Goal: Task Accomplishment & Management: Manage account settings

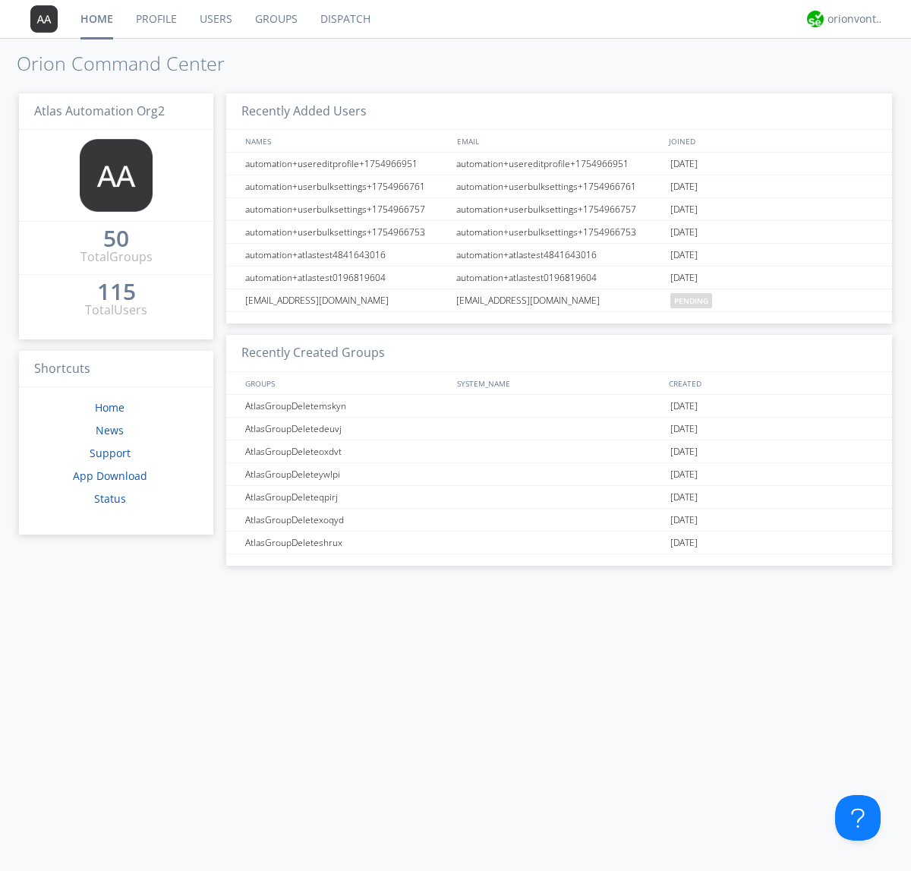
click at [275, 19] on link "Groups" at bounding box center [276, 19] width 65 height 38
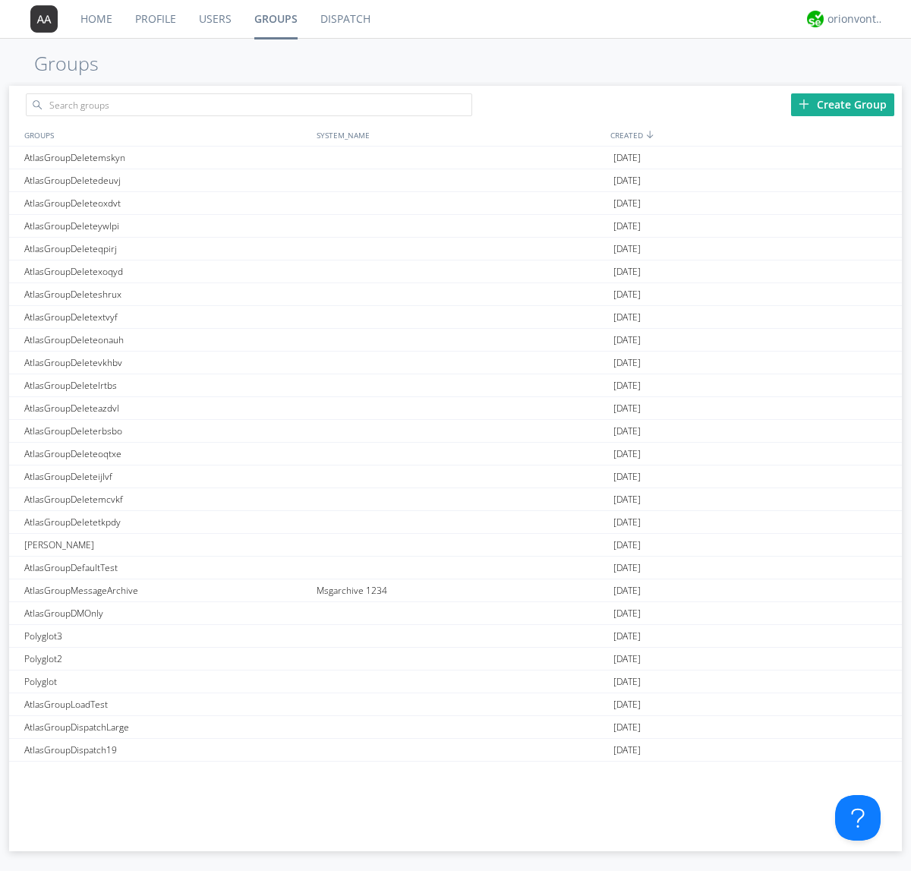
click at [843, 104] on div "Create Group" at bounding box center [842, 104] width 103 height 23
click at [275, 19] on link "Groups" at bounding box center [276, 19] width 66 height 38
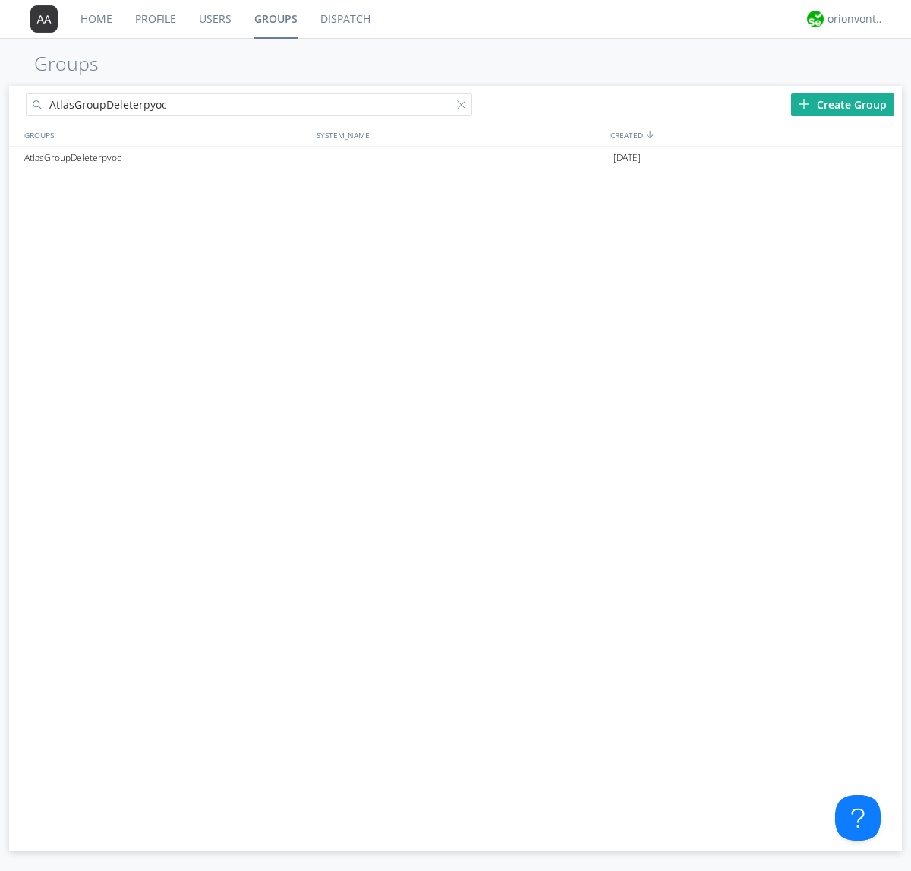
type input "AtlasGroupDeleterpyoc"
click at [465, 107] on div at bounding box center [464, 107] width 15 height 15
type input "AtlasGroupDeleterpyoc"
click at [882, 158] on div at bounding box center [882, 158] width 15 height 12
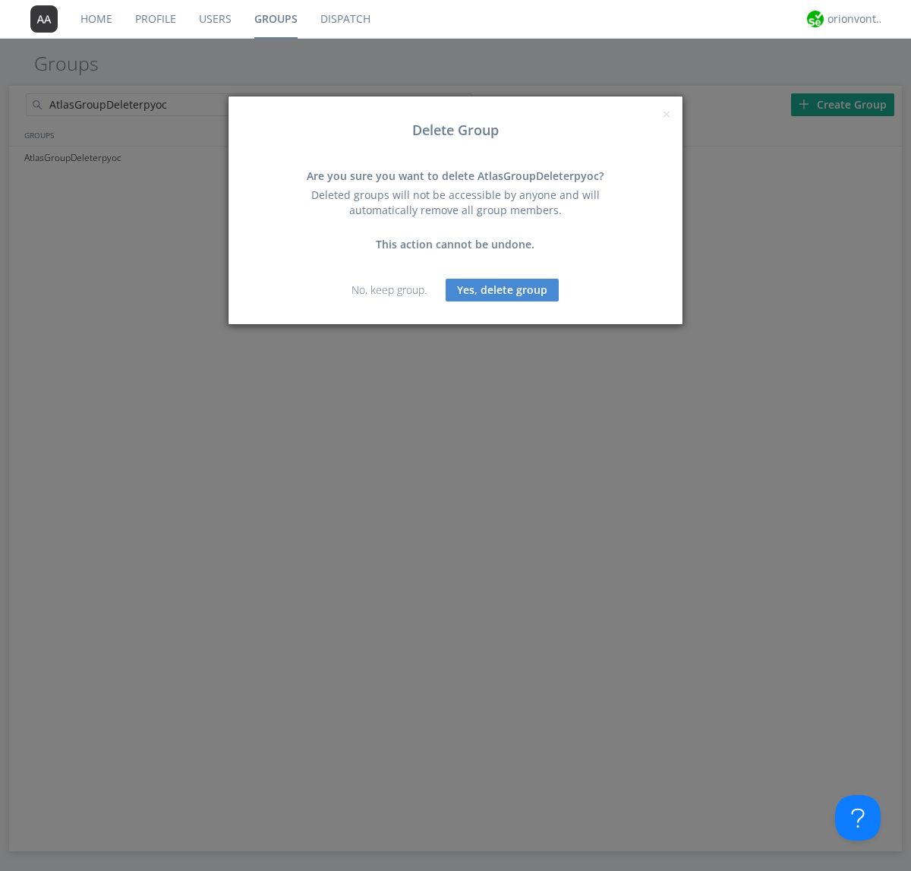
click at [503, 289] on button "Yes, delete group" at bounding box center [502, 290] width 113 height 23
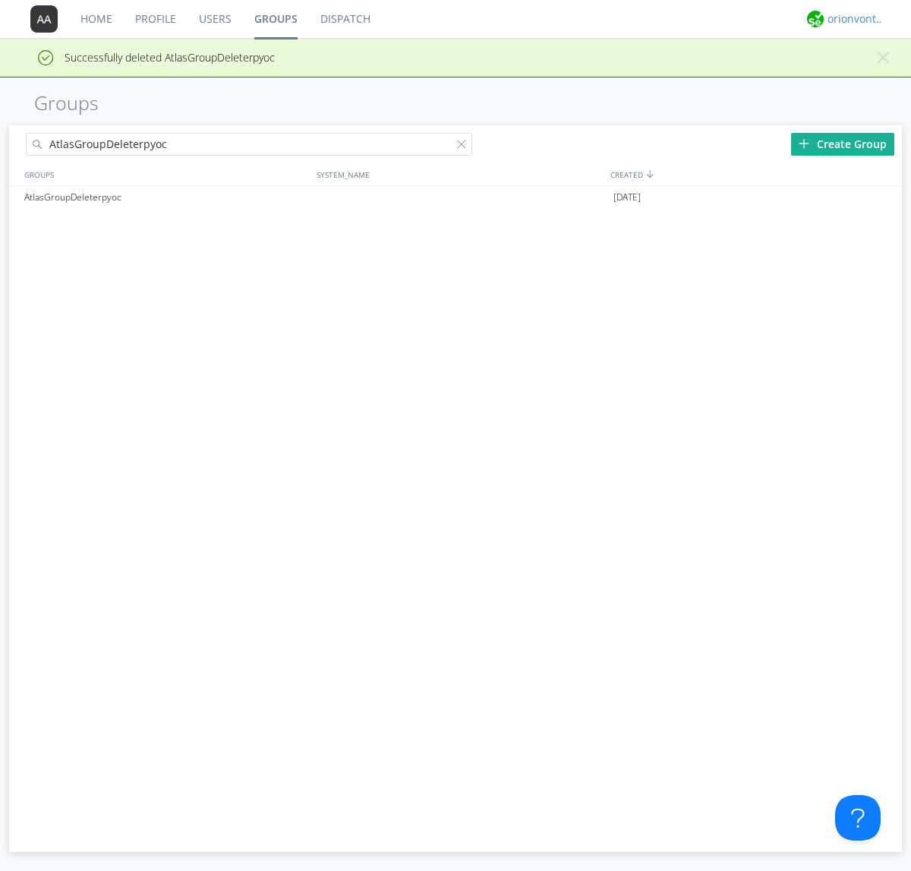
click at [852, 19] on div "orionvontas+atlas+automation+org2" at bounding box center [856, 18] width 57 height 15
